Goal: Task Accomplishment & Management: Manage account settings

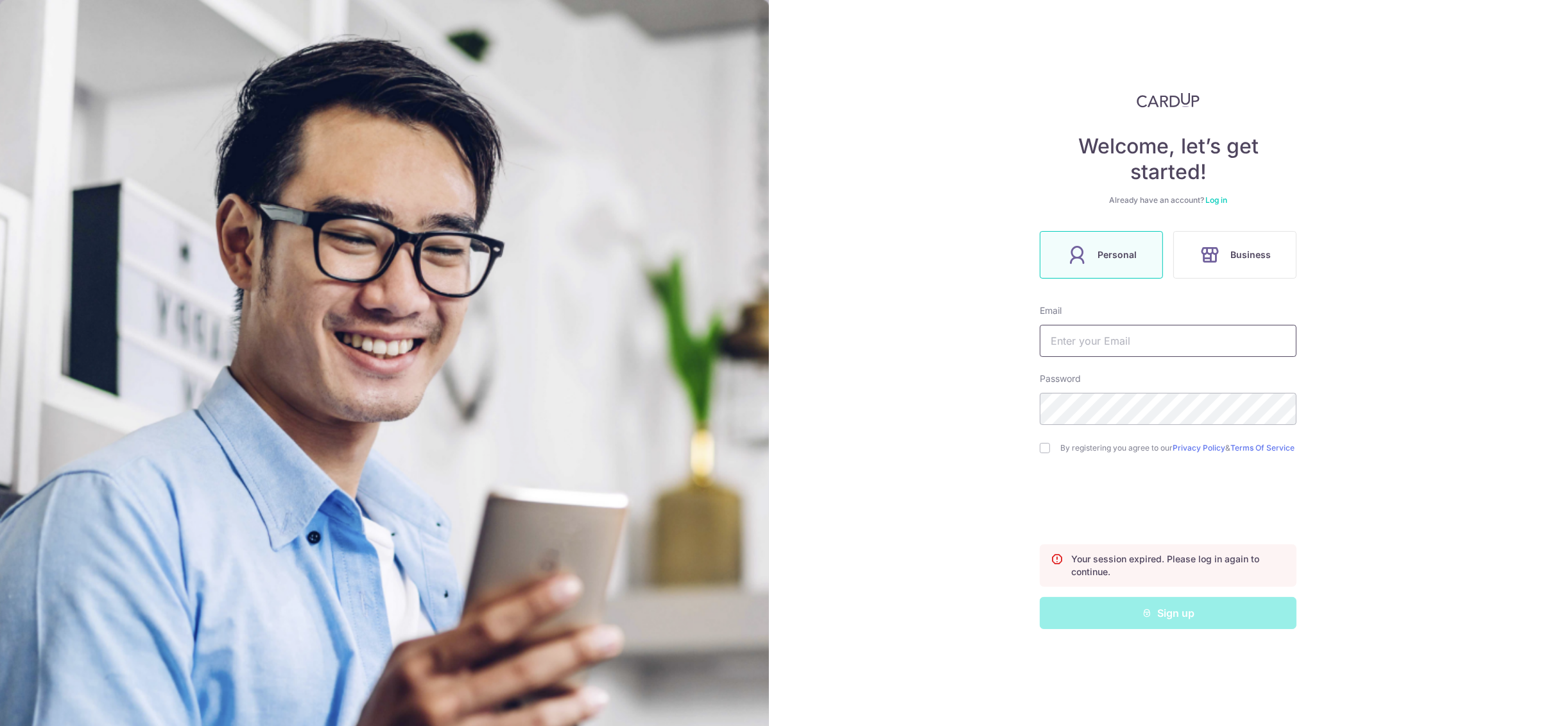
type input "[EMAIL_ADDRESS][DOMAIN_NAME]"
click at [1218, 203] on link "Log in" at bounding box center [1216, 200] width 22 height 9
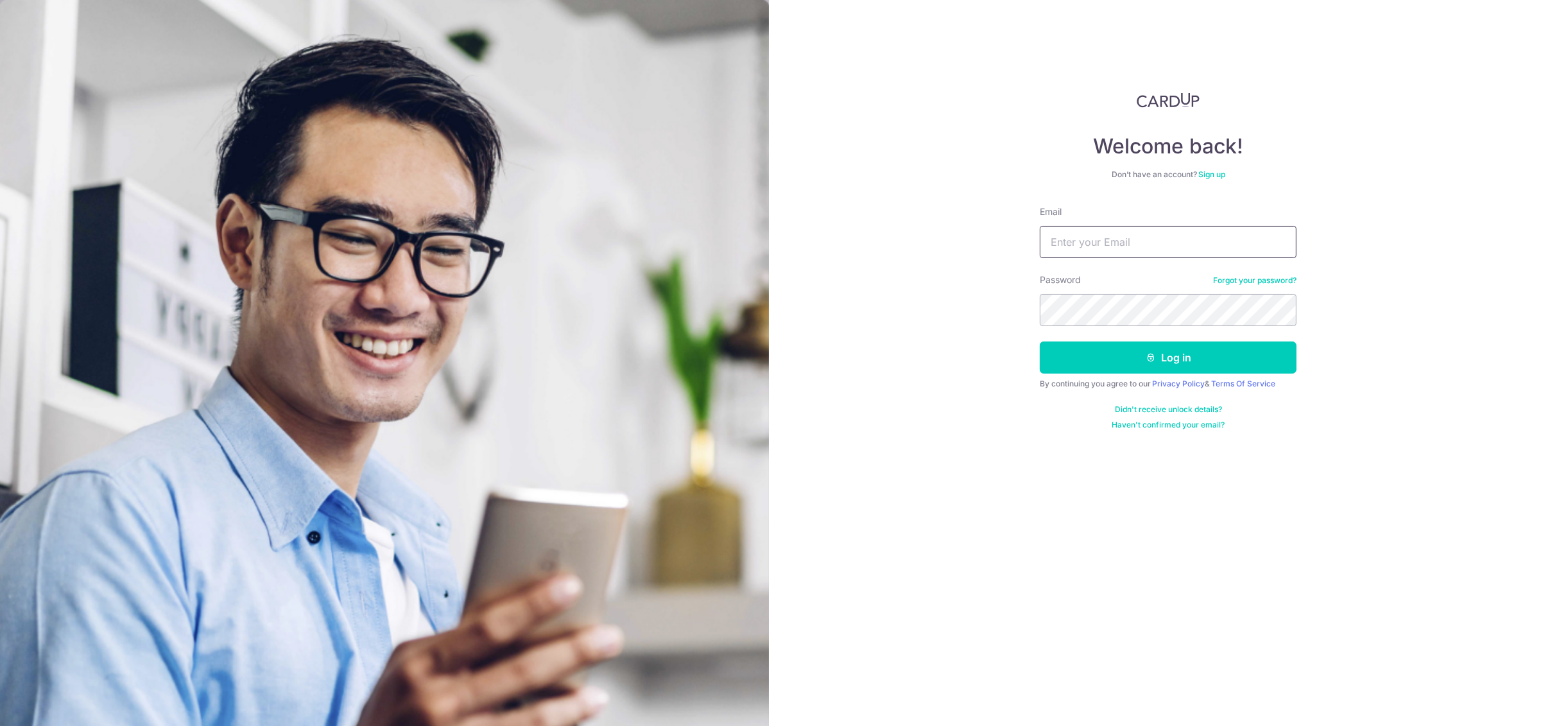
type input "[EMAIL_ADDRESS][DOMAIN_NAME]"
click at [1157, 346] on button "Log in" at bounding box center [1168, 358] width 257 height 32
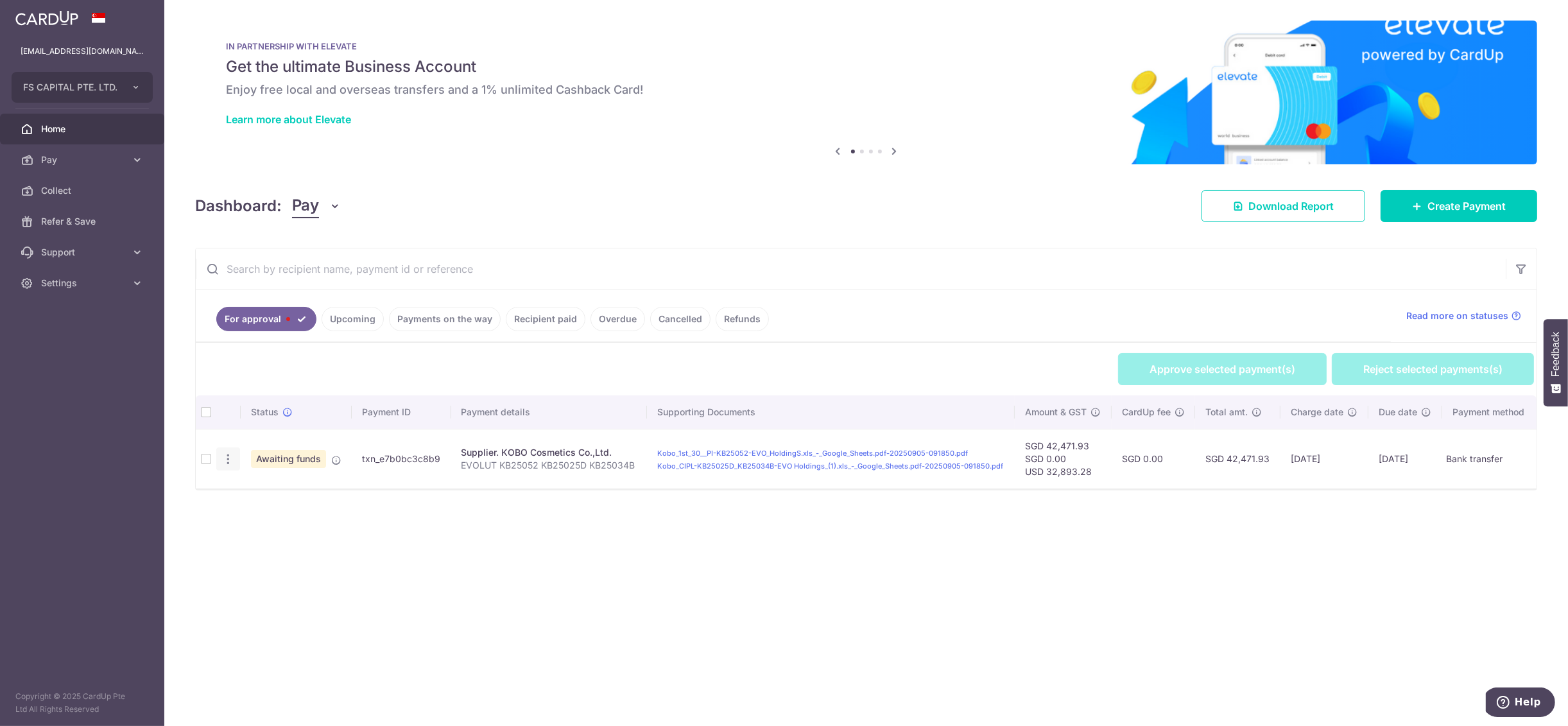
click at [224, 458] on icon "button" at bounding box center [228, 459] width 13 height 13
click at [267, 502] on span "Review Payment" at bounding box center [296, 494] width 86 height 15
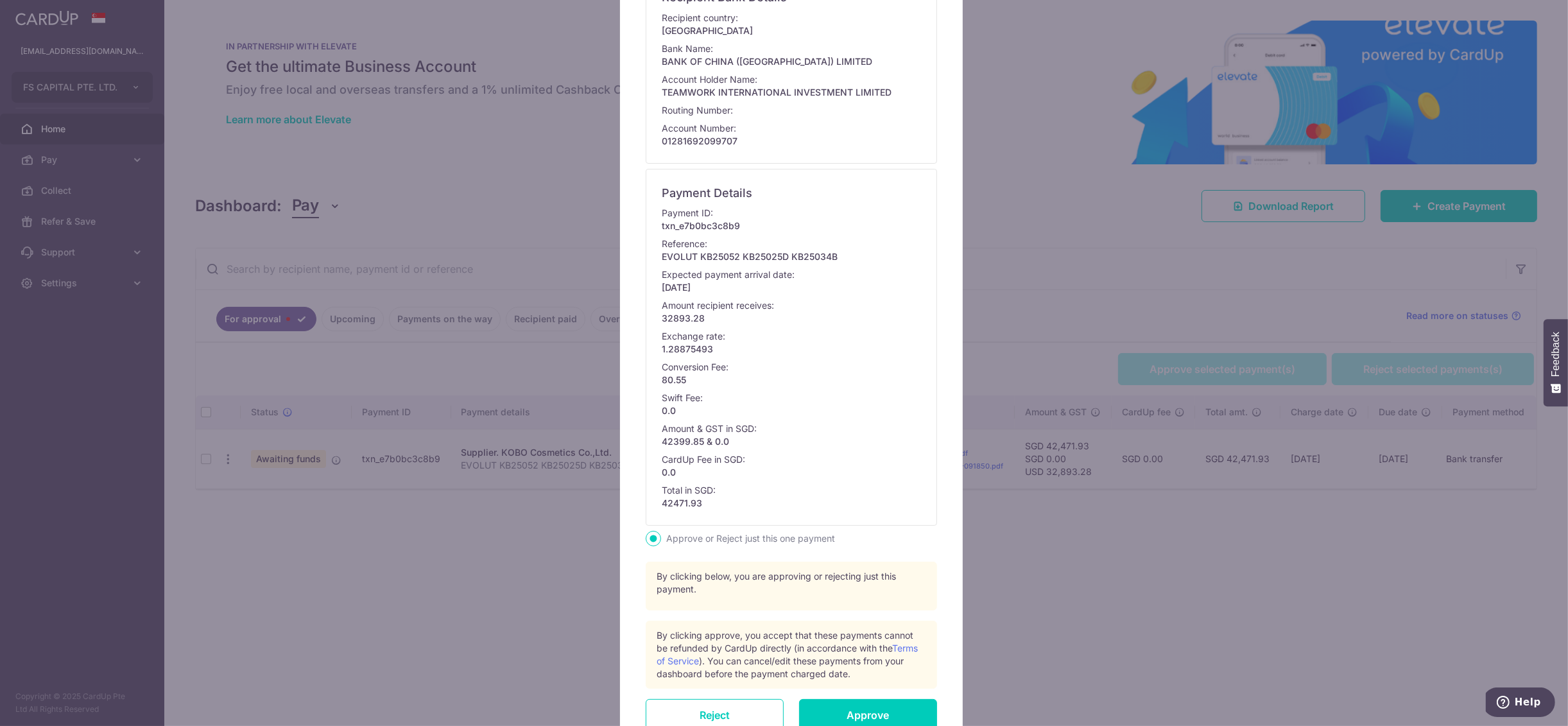
scroll to position [312, 0]
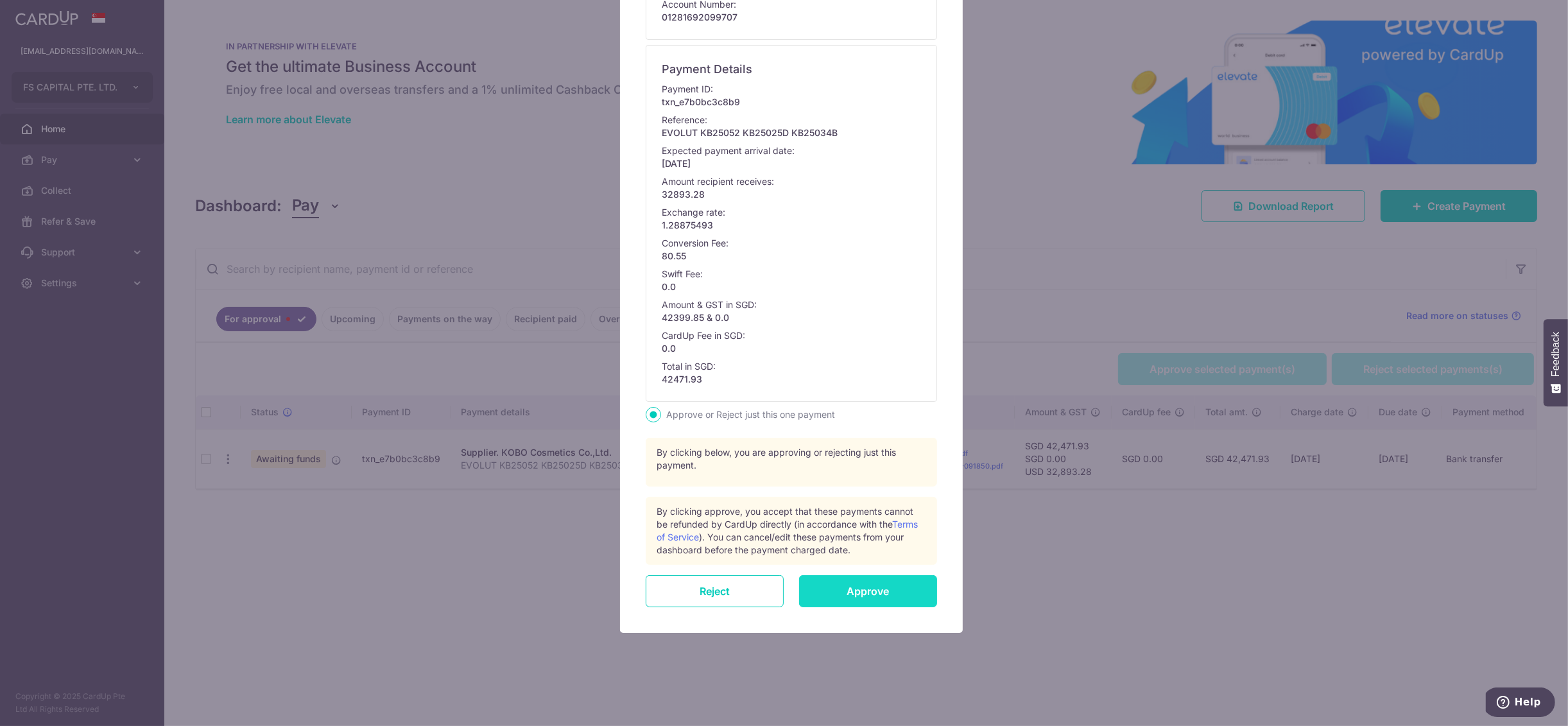
click at [871, 581] on input "Approve" at bounding box center [868, 591] width 138 height 32
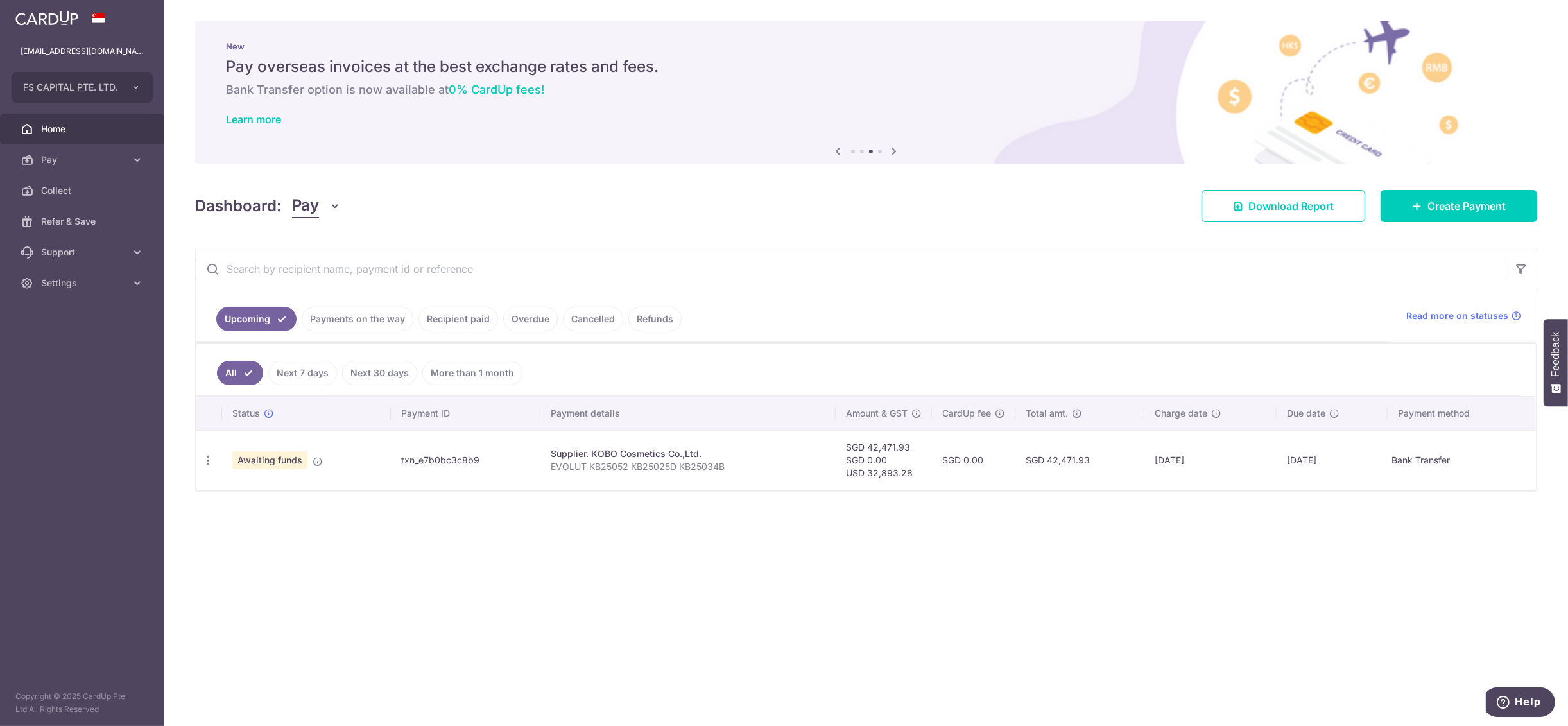
click at [633, 228] on div "× Pause Schedule Pause all future payments in this series Pause just this one p…" at bounding box center [866, 363] width 1404 height 726
